Goal: Transaction & Acquisition: Book appointment/travel/reservation

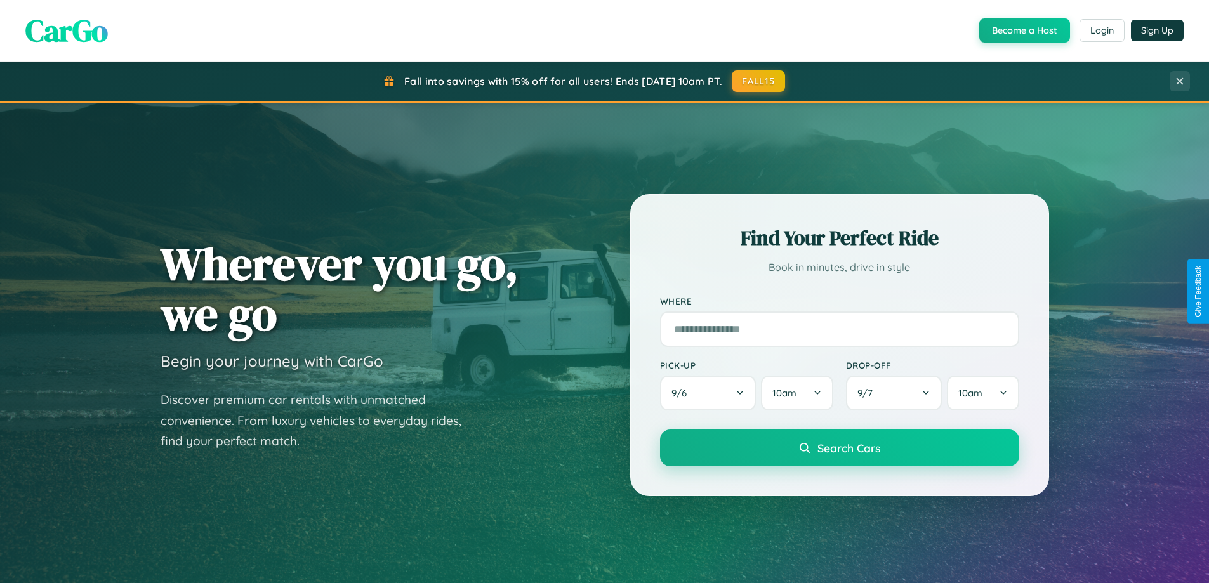
scroll to position [2443, 0]
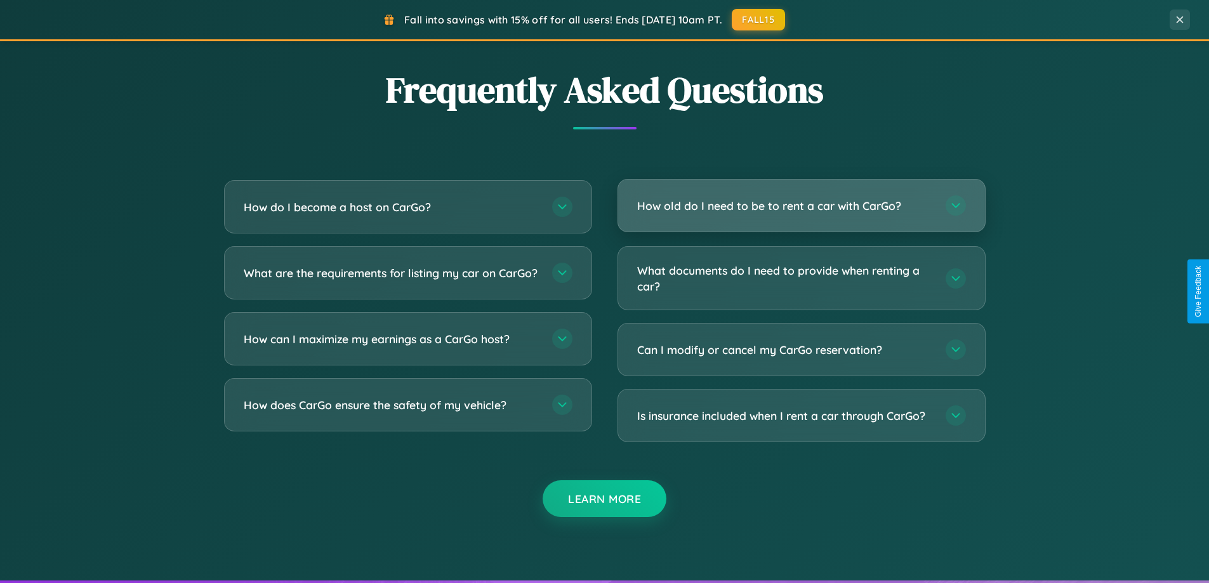
click at [801, 206] on h3 "How old do I need to be to rent a car with CarGo?" at bounding box center [785, 206] width 296 height 16
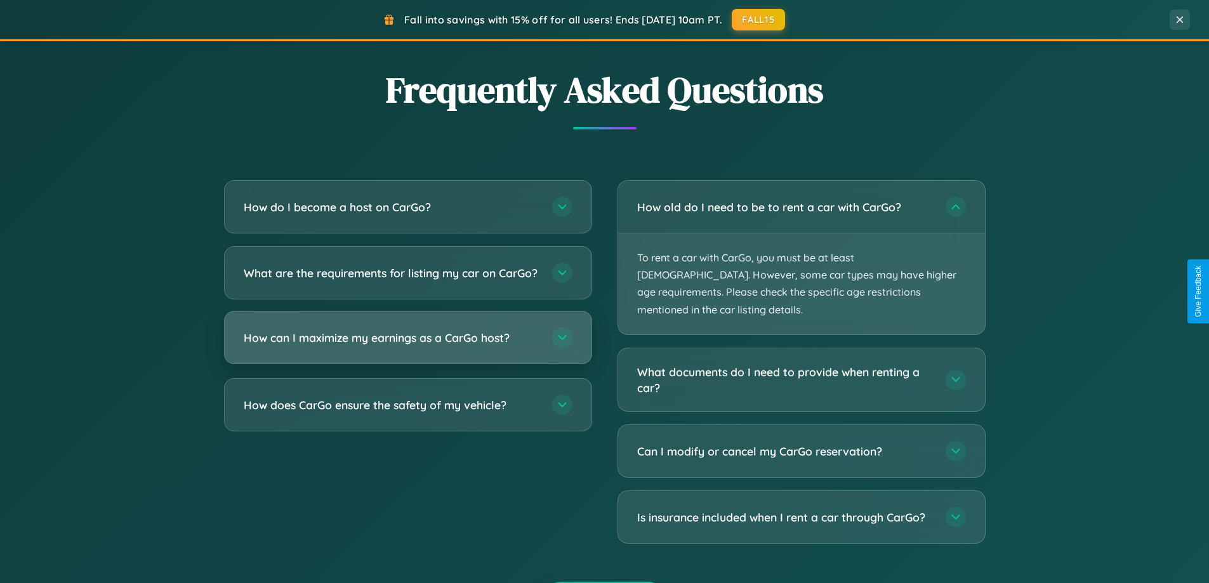
click at [408, 346] on h3 "How can I maximize my earnings as a CarGo host?" at bounding box center [392, 338] width 296 height 16
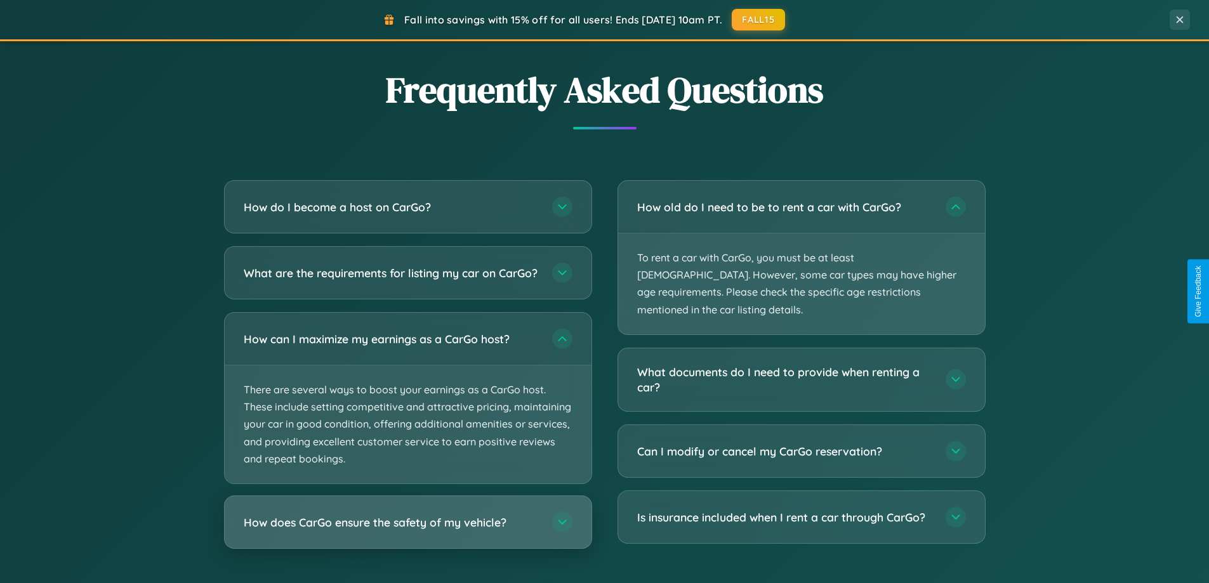
click at [408, 531] on h3 "How does CarGo ensure the safety of my vehicle?" at bounding box center [392, 523] width 296 height 16
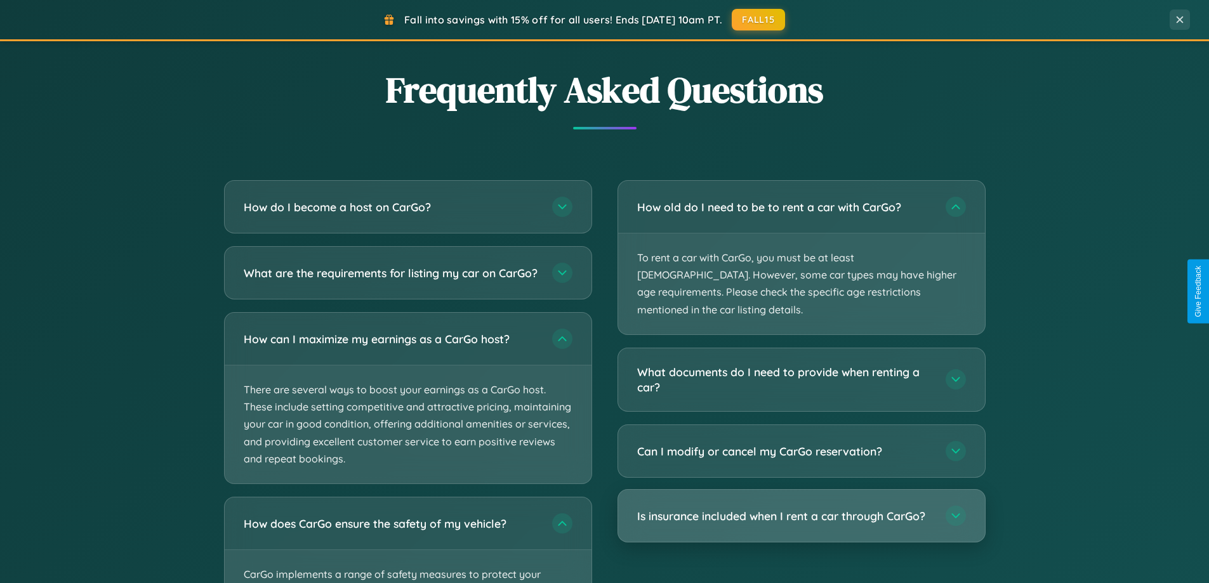
click at [801, 508] on h3 "Is insurance included when I rent a car through CarGo?" at bounding box center [785, 516] width 296 height 16
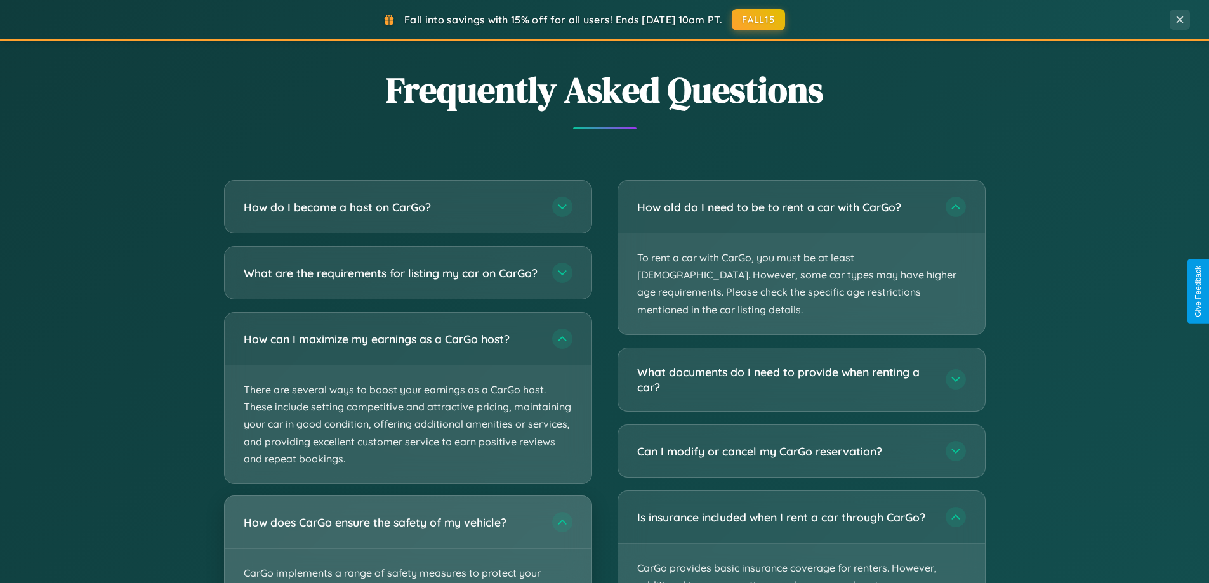
click at [408, 545] on div "How does CarGo ensure the safety of my vehicle?" at bounding box center [408, 522] width 367 height 52
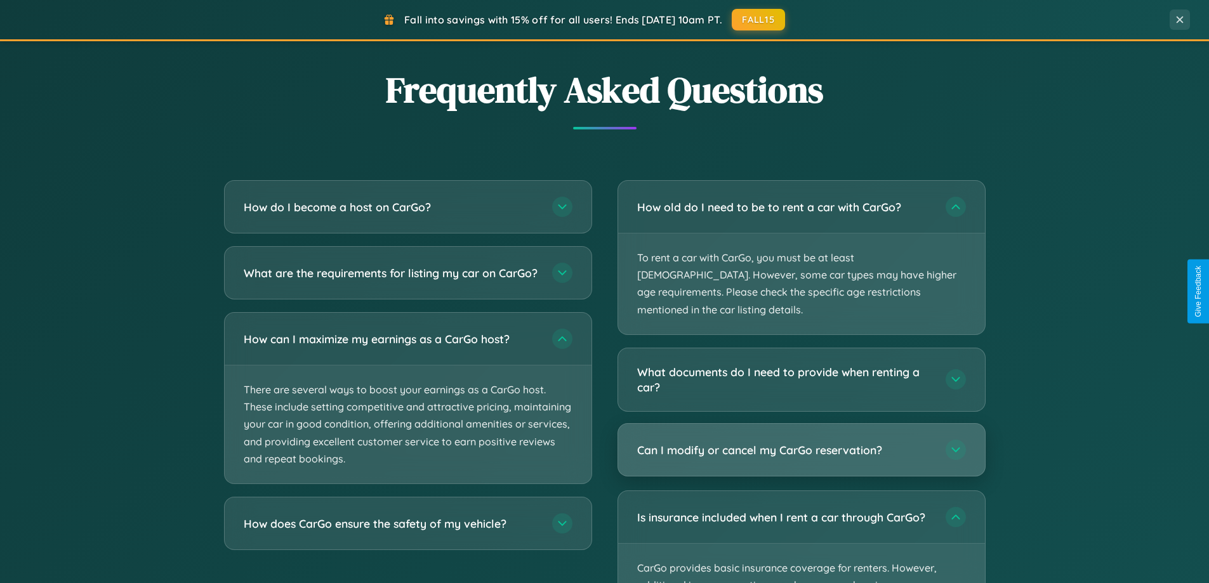
click at [801, 442] on h3 "Can I modify or cancel my CarGo reservation?" at bounding box center [785, 450] width 296 height 16
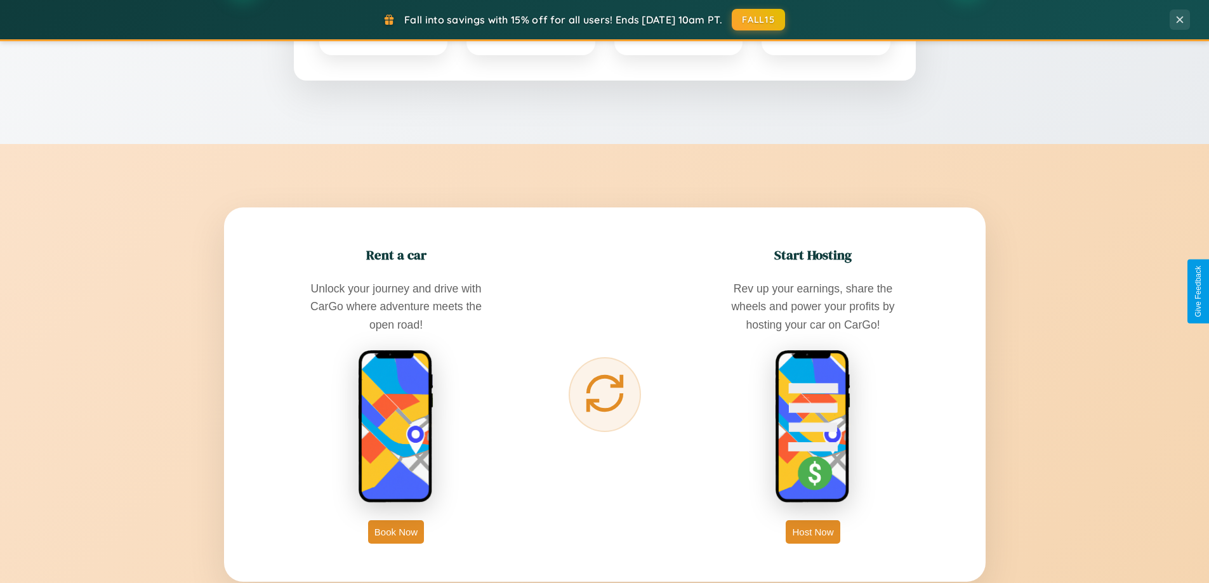
scroll to position [547, 0]
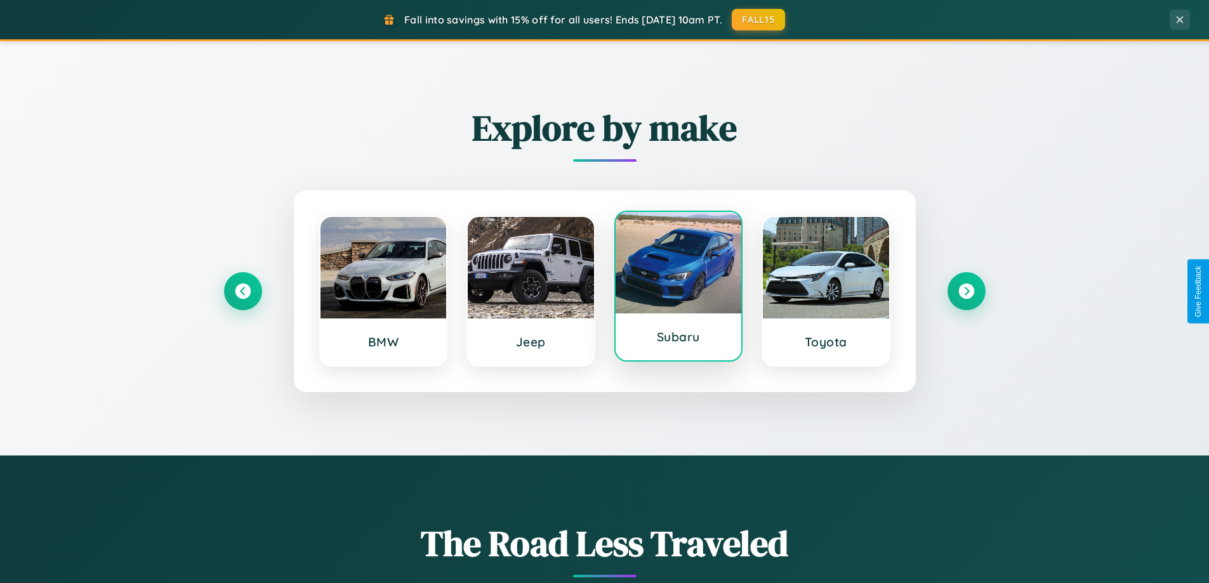
click at [678, 288] on div at bounding box center [679, 263] width 126 height 102
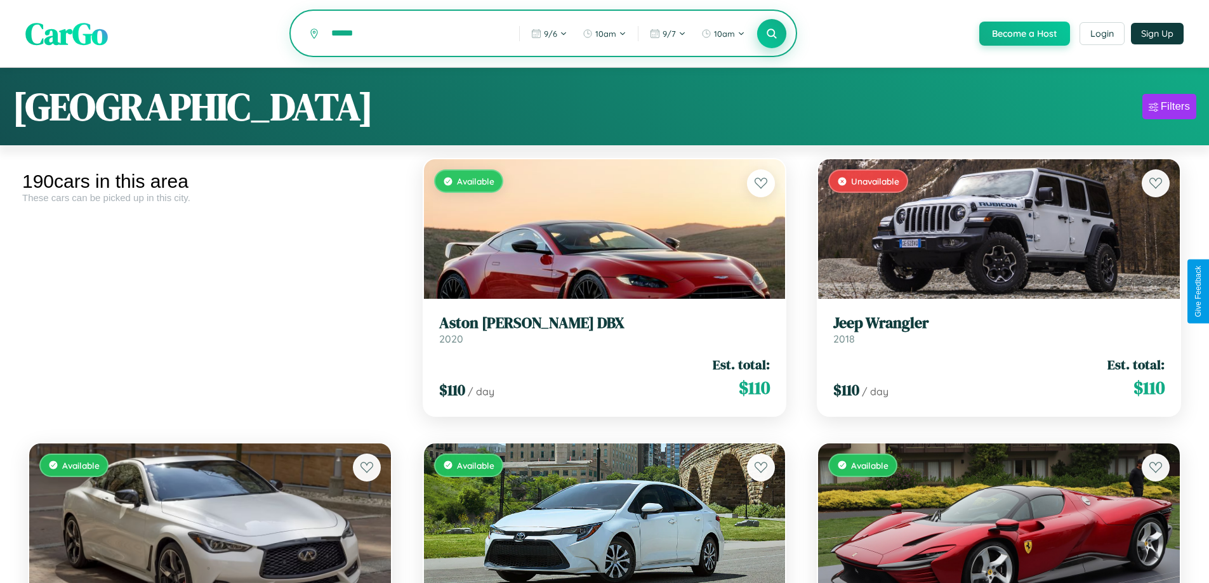
type input "******"
click at [771, 34] on icon at bounding box center [772, 33] width 12 height 12
